Goal: Navigation & Orientation: Understand site structure

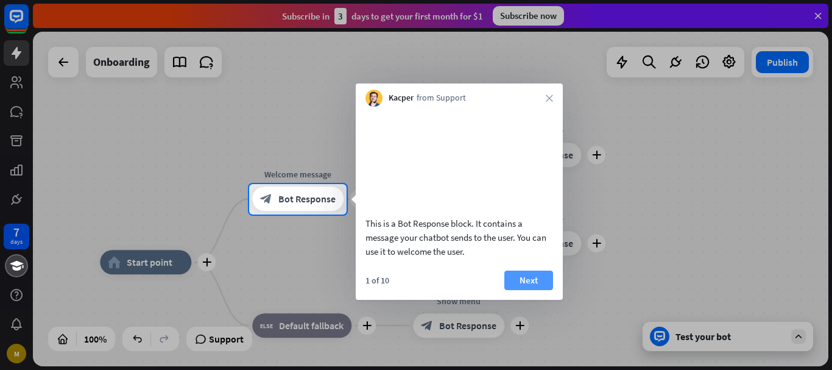
click at [532, 289] on button "Next" at bounding box center [528, 280] width 49 height 19
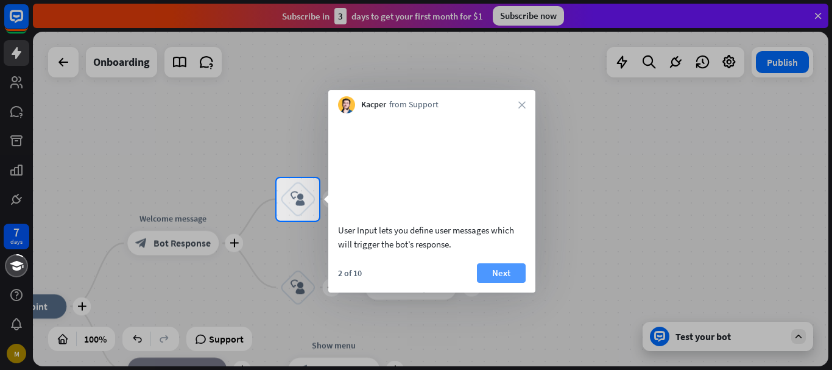
click at [494, 283] on button "Next" at bounding box center [501, 272] width 49 height 19
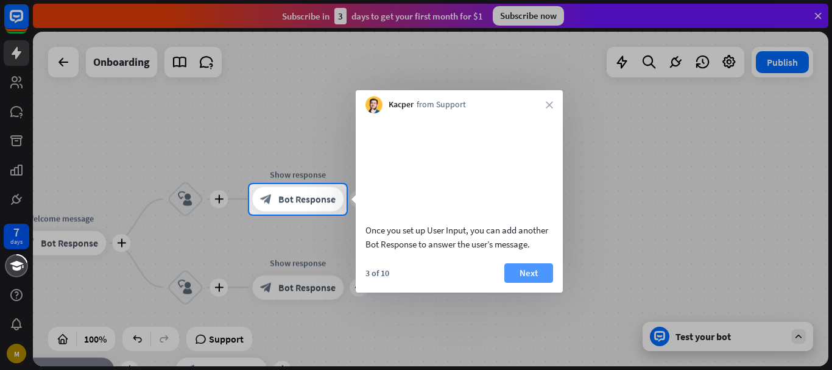
click at [518, 283] on button "Next" at bounding box center [528, 272] width 49 height 19
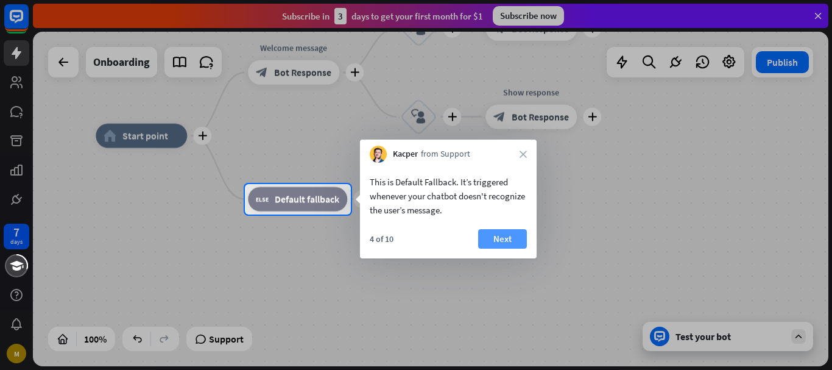
click at [479, 238] on button "Next" at bounding box center [502, 238] width 49 height 19
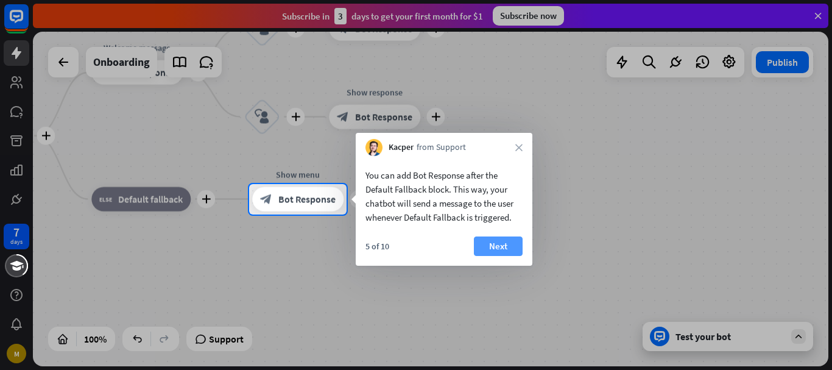
click at [491, 242] on button "Next" at bounding box center [498, 245] width 49 height 19
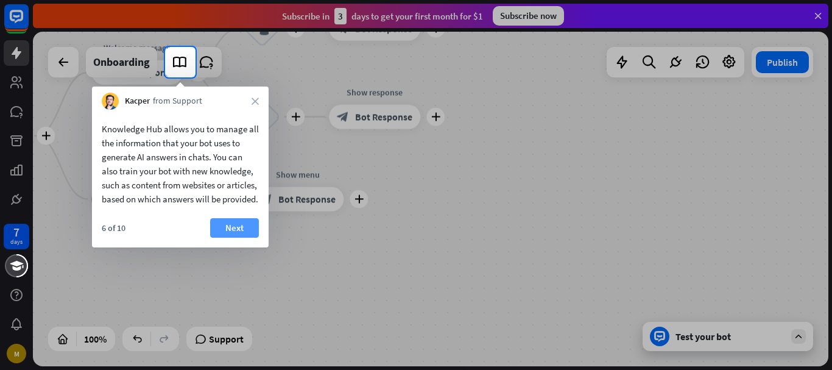
click at [230, 238] on button "Next" at bounding box center [234, 227] width 49 height 19
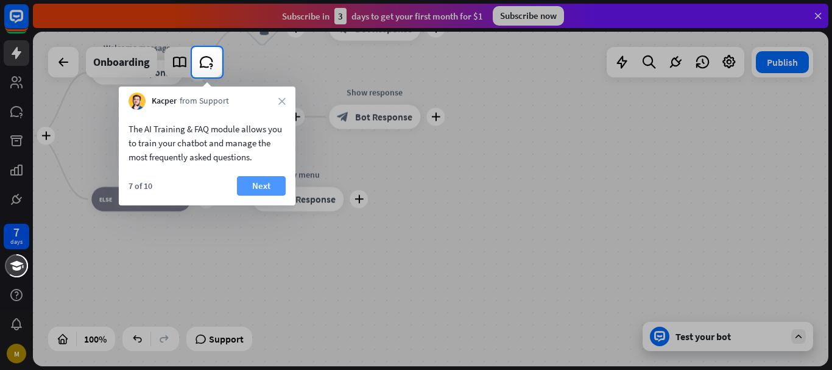
click at [248, 191] on button "Next" at bounding box center [261, 185] width 49 height 19
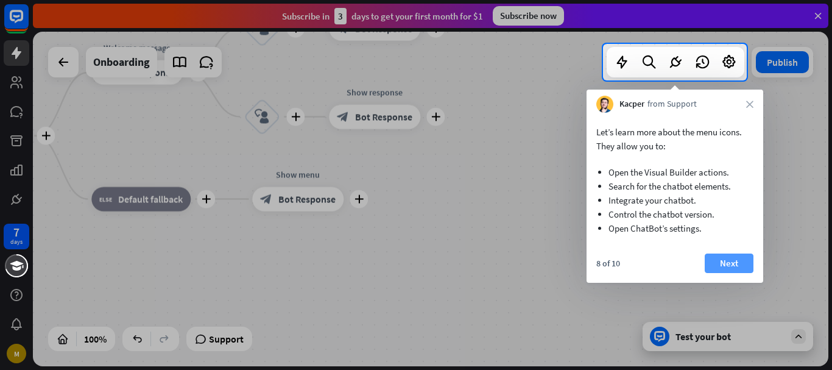
click at [730, 258] on button "Next" at bounding box center [729, 262] width 49 height 19
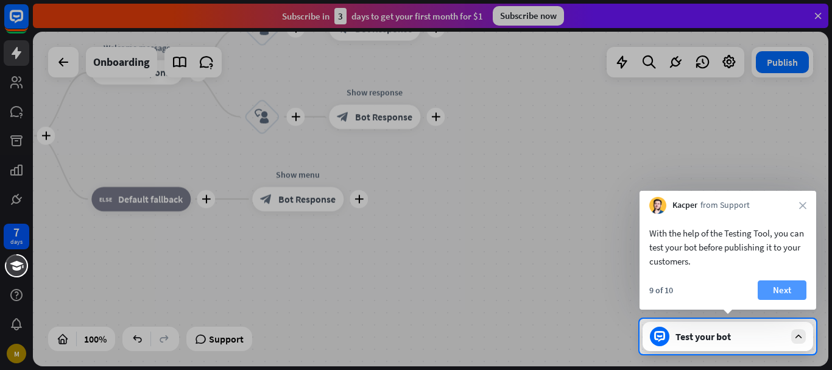
click at [786, 293] on button "Next" at bounding box center [782, 289] width 49 height 19
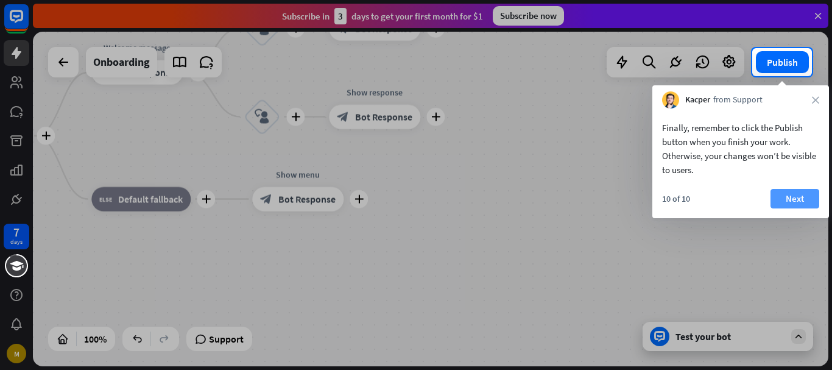
click at [779, 204] on button "Next" at bounding box center [795, 198] width 49 height 19
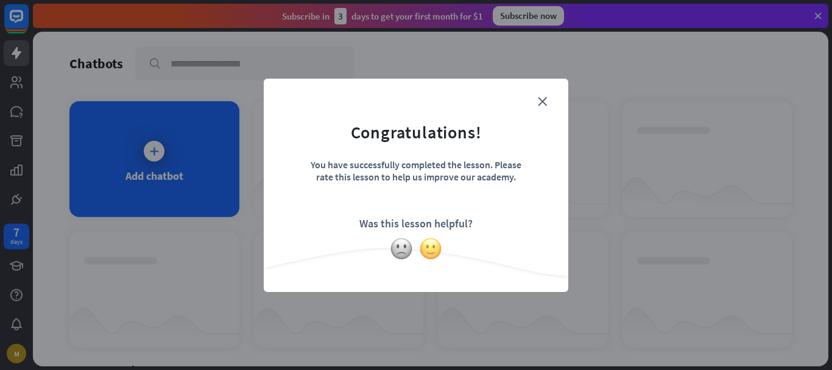
click at [428, 249] on img at bounding box center [430, 248] width 23 height 23
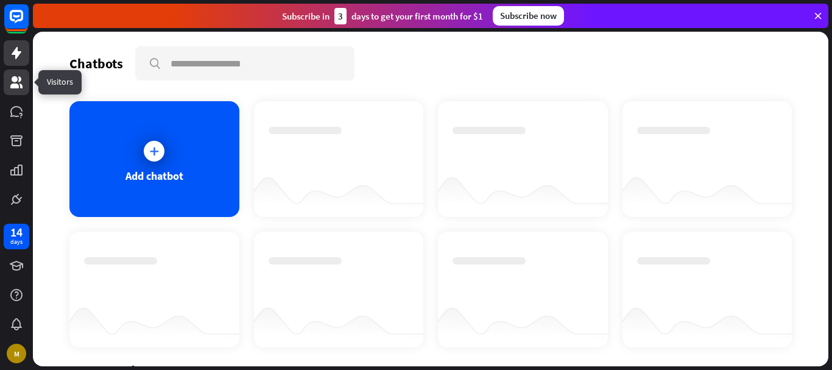
click at [13, 88] on icon at bounding box center [16, 82] width 12 height 12
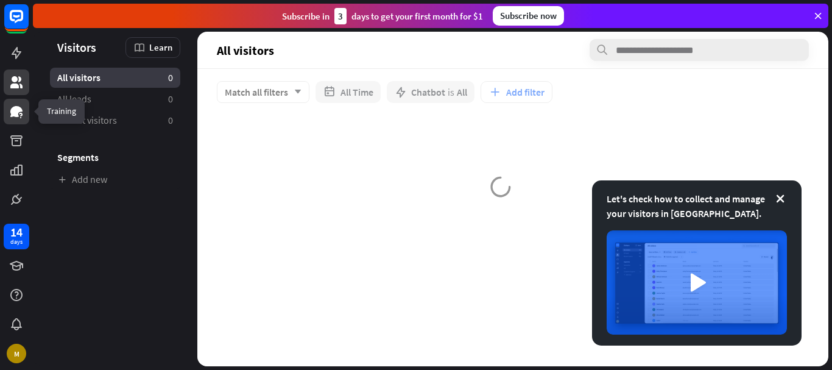
click at [12, 107] on icon at bounding box center [16, 111] width 15 height 15
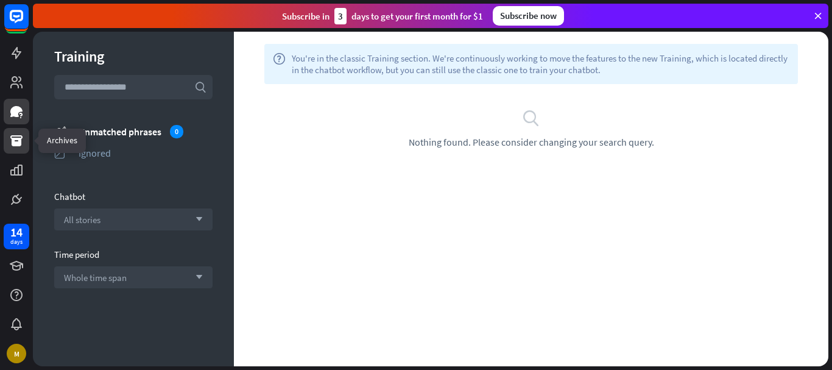
click at [15, 137] on icon at bounding box center [16, 140] width 15 height 15
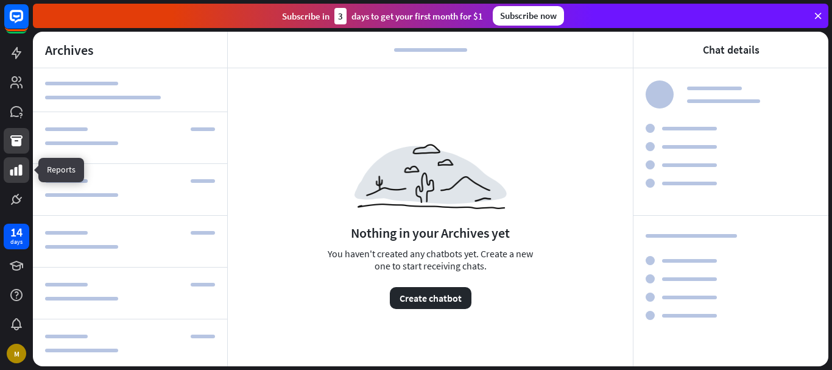
click at [16, 168] on icon at bounding box center [16, 170] width 12 height 11
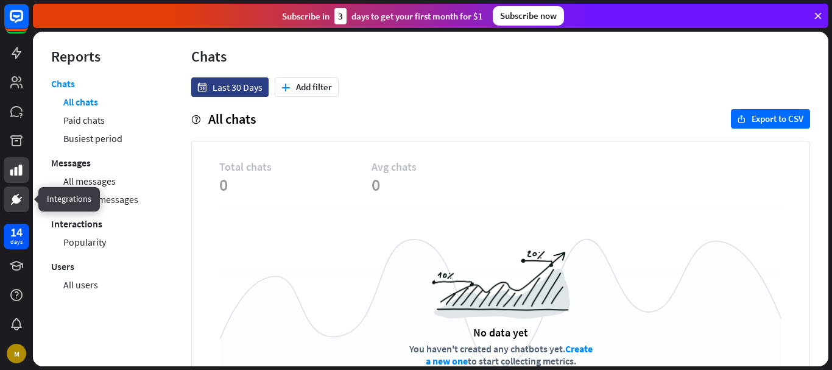
click at [17, 194] on icon at bounding box center [16, 199] width 15 height 15
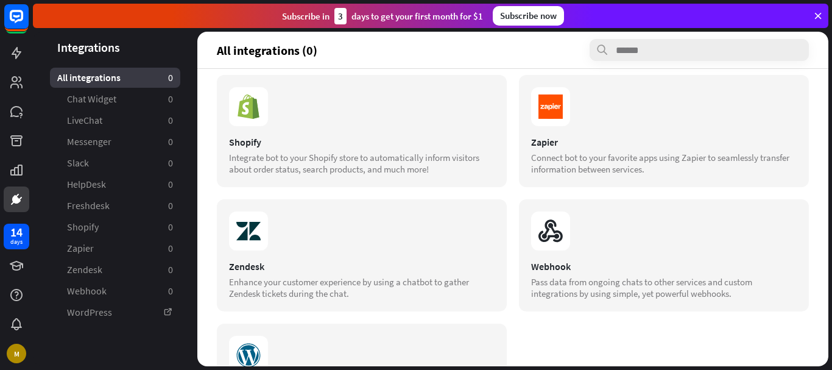
scroll to position [475, 0]
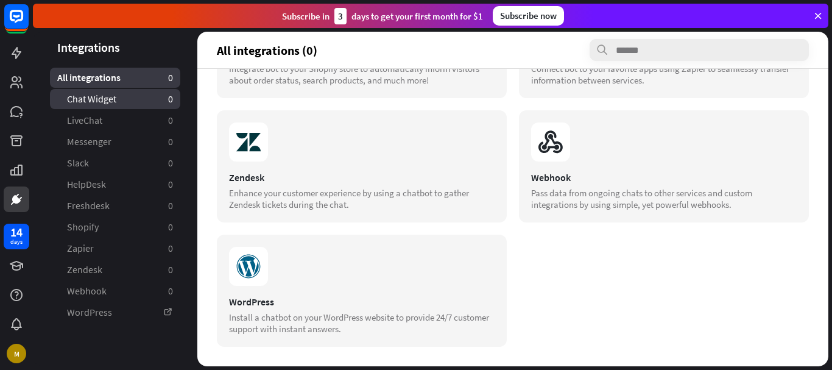
click at [120, 97] on link "Chat Widget 0" at bounding box center [115, 99] width 130 height 20
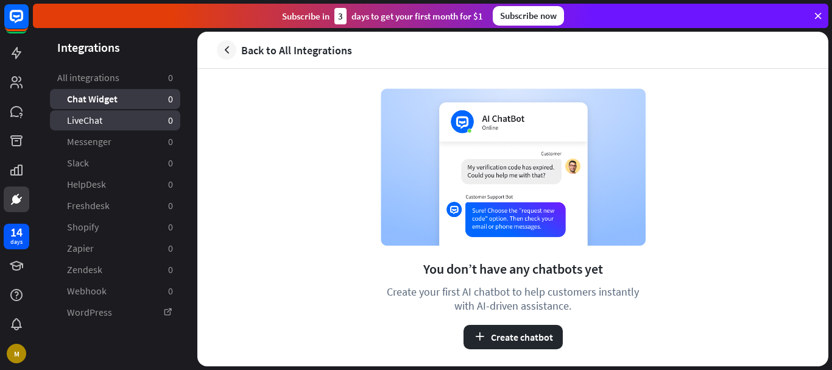
click at [120, 113] on link "LiveChat 0" at bounding box center [115, 120] width 130 height 20
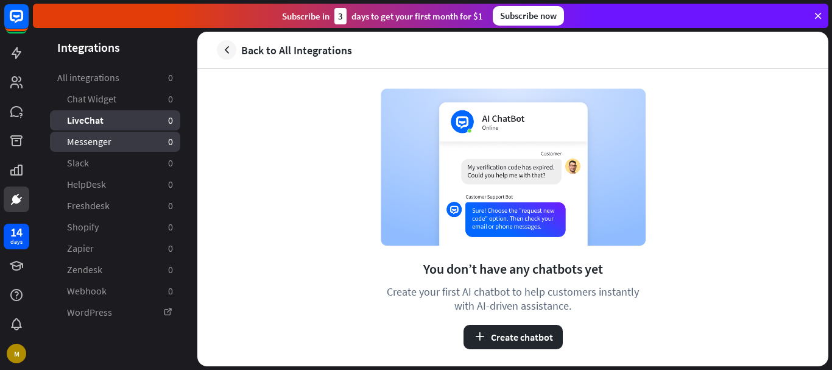
click at [118, 138] on link "Messenger 0" at bounding box center [115, 142] width 130 height 20
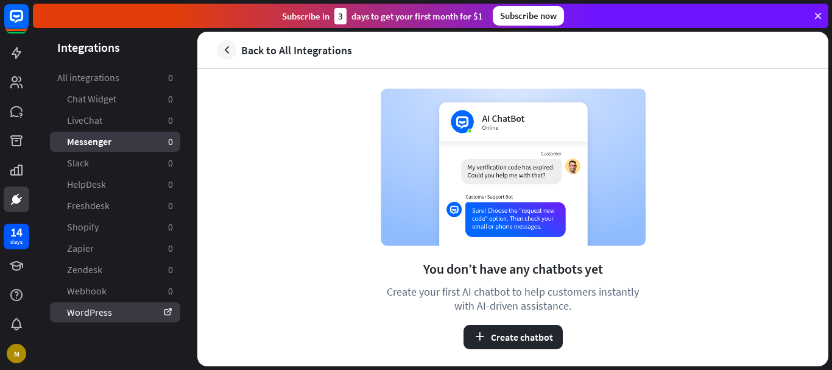
click at [104, 310] on link "WordPress" at bounding box center [115, 312] width 130 height 20
click at [235, 77] on div "You don’t have any chatbots yet Create your first AI chatbot to help customers …" at bounding box center [512, 217] width 631 height 297
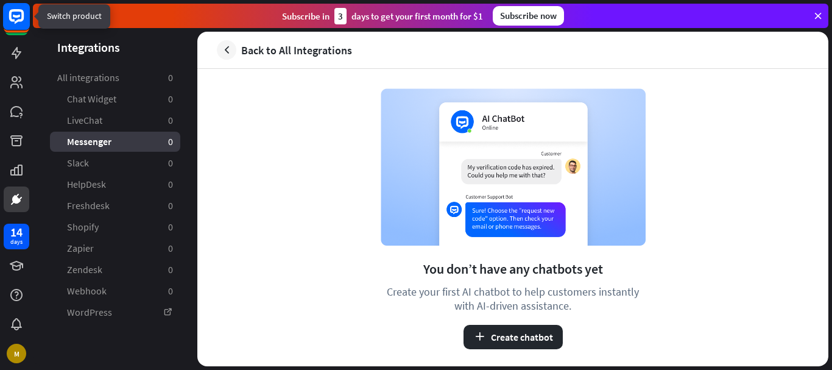
click at [14, 19] on icon at bounding box center [16, 16] width 15 height 15
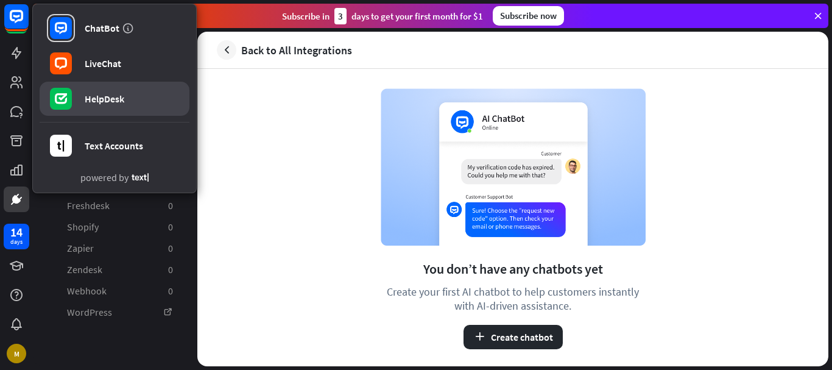
click at [87, 96] on div "HelpDesk" at bounding box center [105, 99] width 40 height 12
